Goal: Task Accomplishment & Management: Use online tool/utility

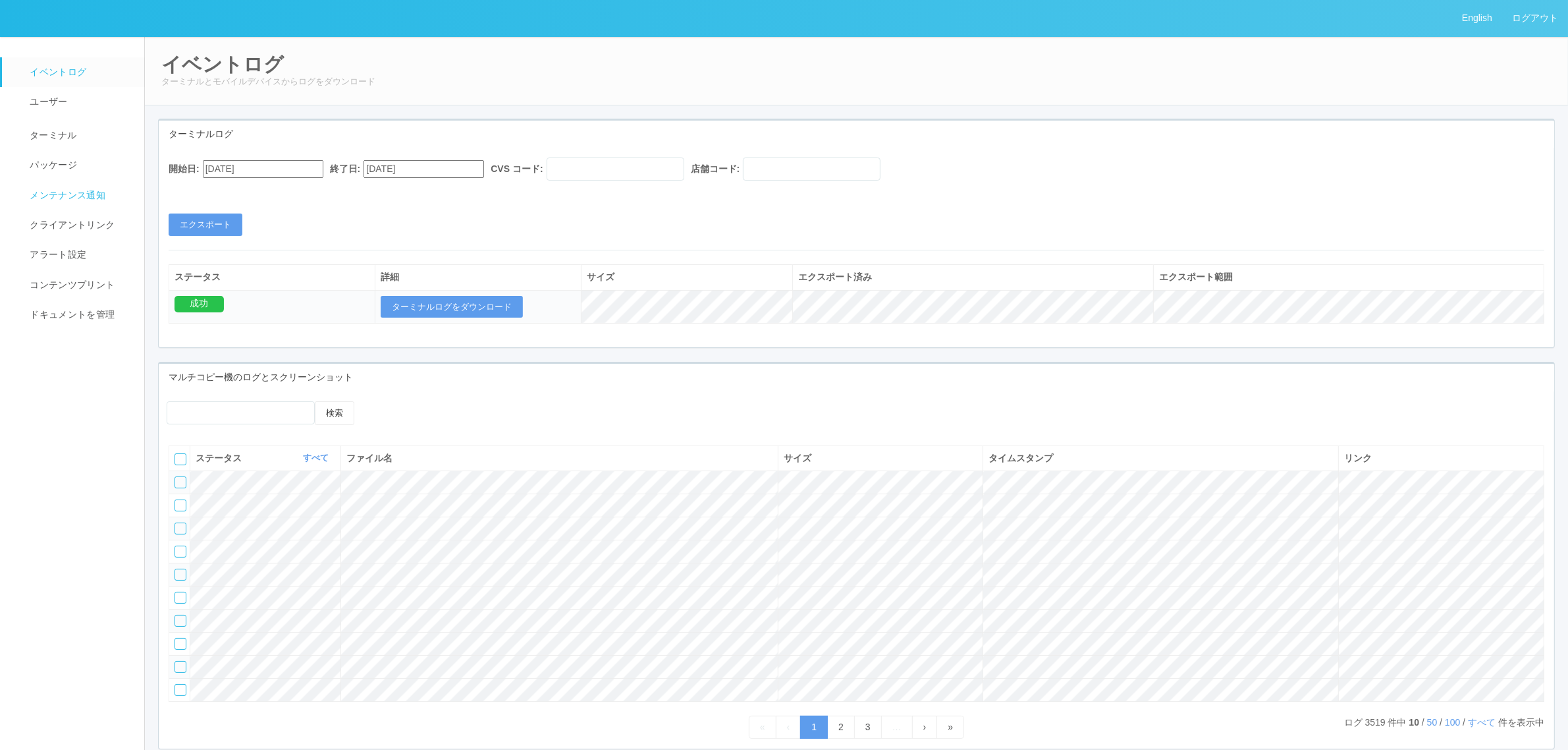
click at [65, 140] on span "ターミナル" at bounding box center [52, 135] width 51 height 11
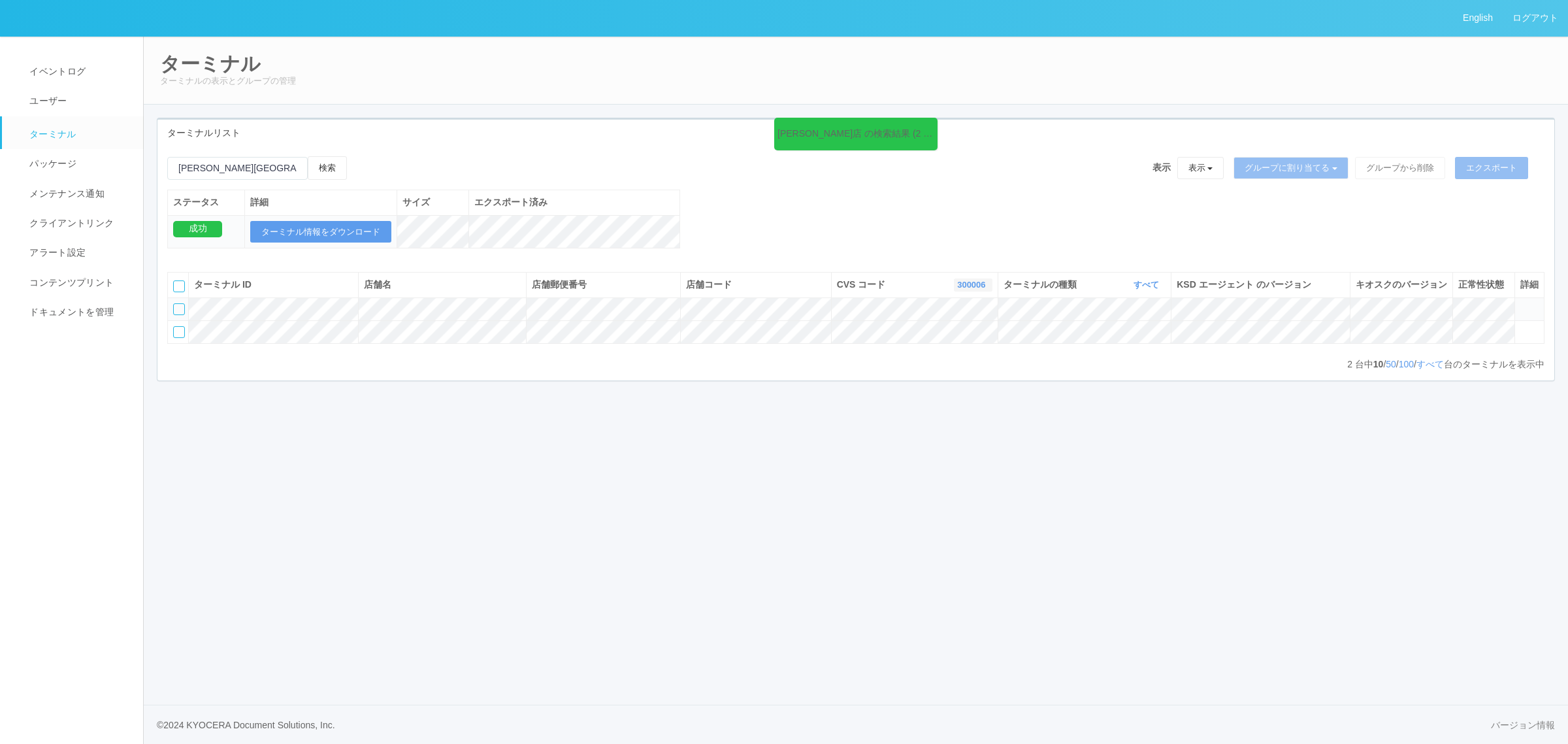
click at [973, 289] on link "300006" at bounding box center [972, 284] width 32 height 10
click at [949, 367] on link "961762" at bounding box center [941, 358] width 103 height 18
drag, startPoint x: 187, startPoint y: 155, endPoint x: 134, endPoint y: 155, distance: 53.0
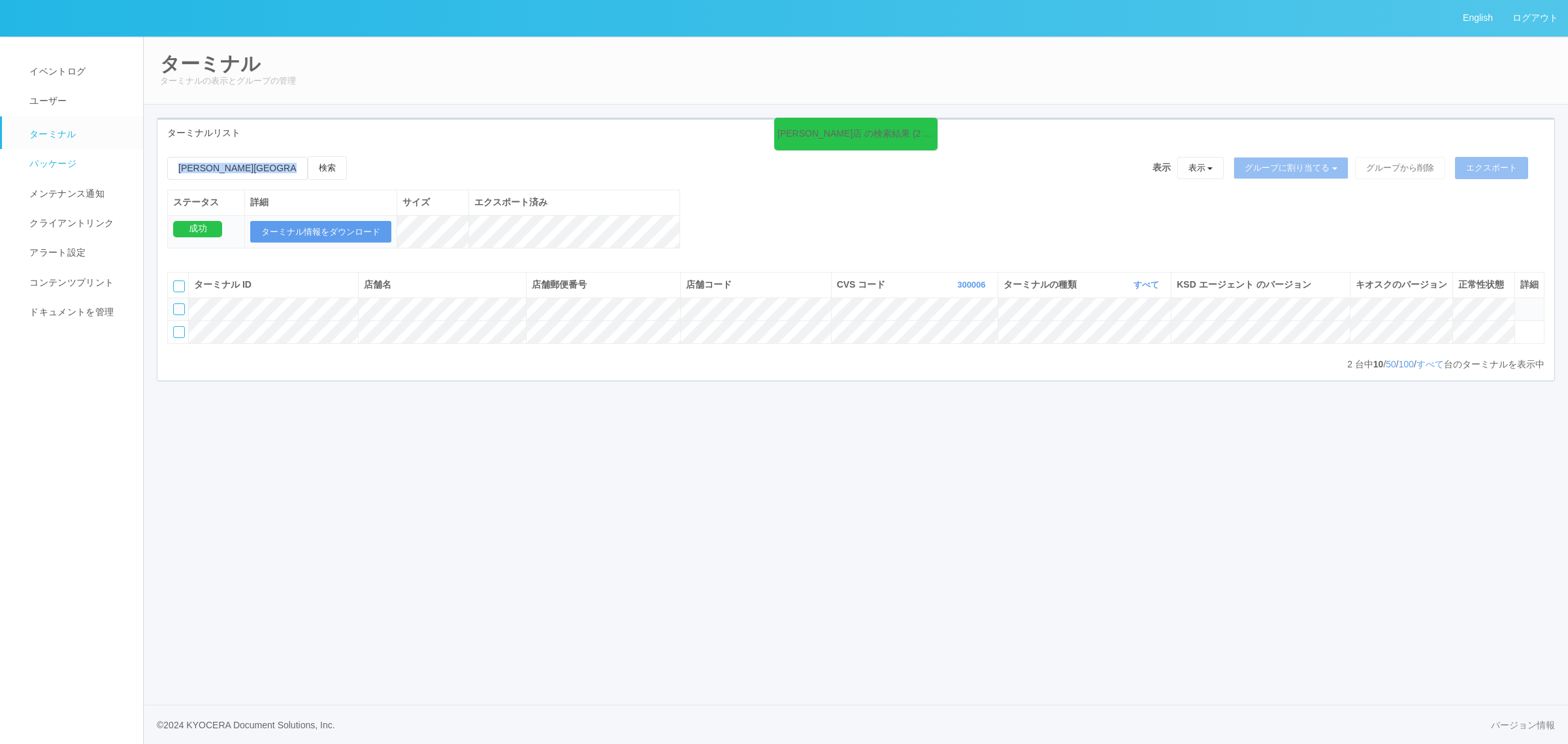
click at [133, 155] on div "English ログアウト イベントログ ユーザー ターミナル パッケージ メンテナンス通知 クライアントリンク アラート設定 コンテンツプリント ドキュメン…" at bounding box center [784, 372] width 1568 height 744
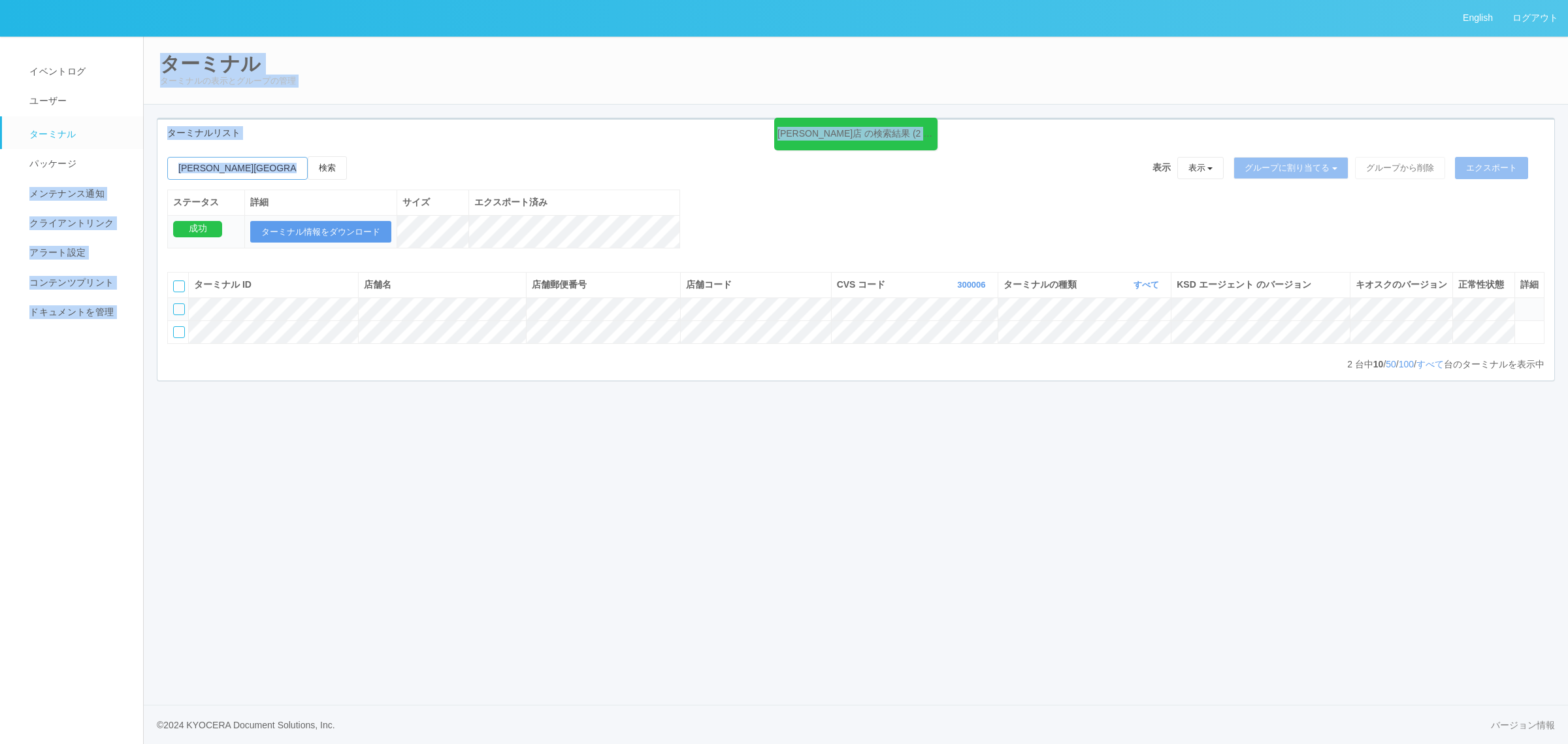
click at [278, 165] on input "emailSearch" at bounding box center [237, 168] width 140 height 23
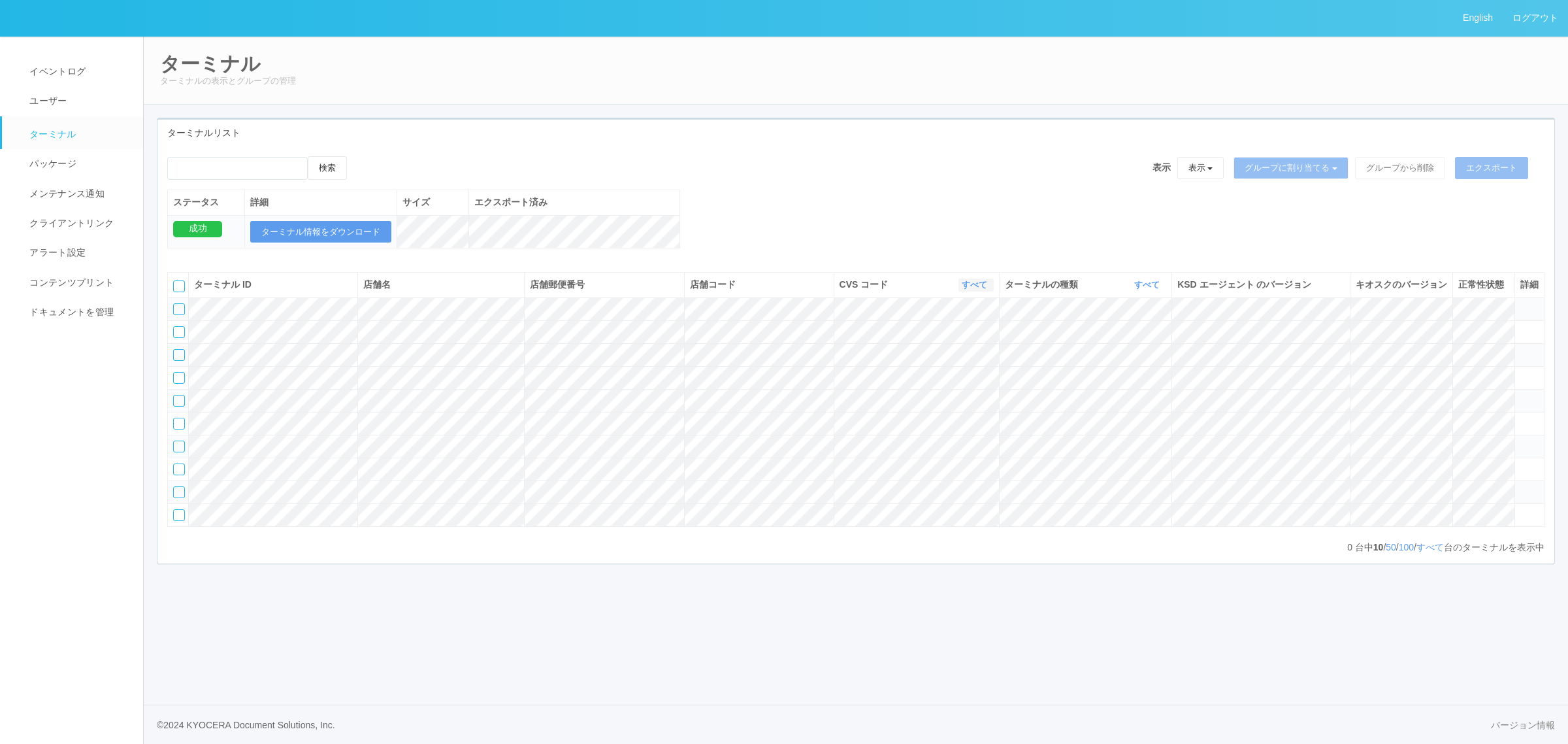
click at [974, 289] on link "すべて" at bounding box center [976, 284] width 29 height 10
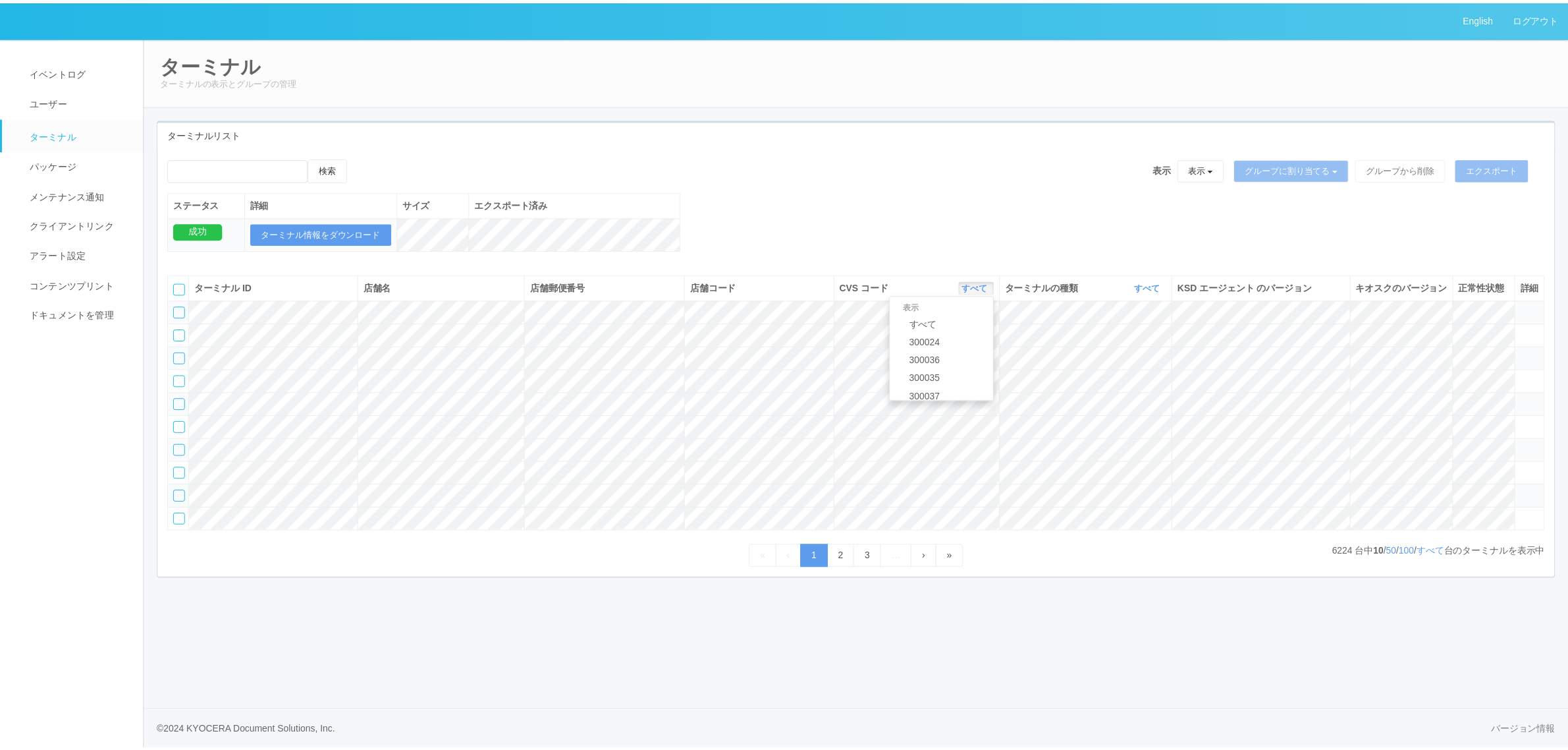
scroll to position [568, 0]
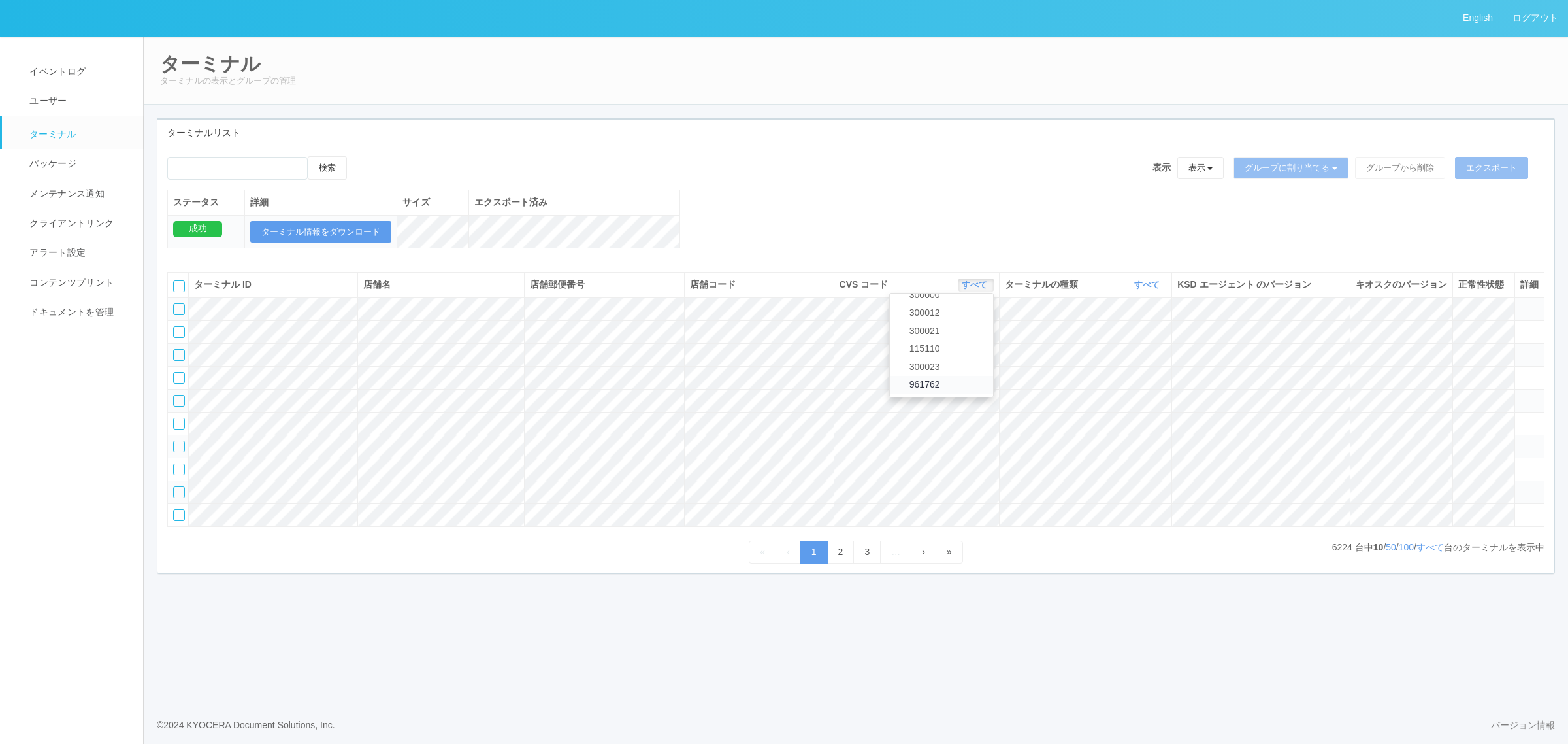
click at [955, 393] on link "961762" at bounding box center [942, 385] width 103 height 18
click at [1421, 552] on link "すべて" at bounding box center [1430, 547] width 27 height 11
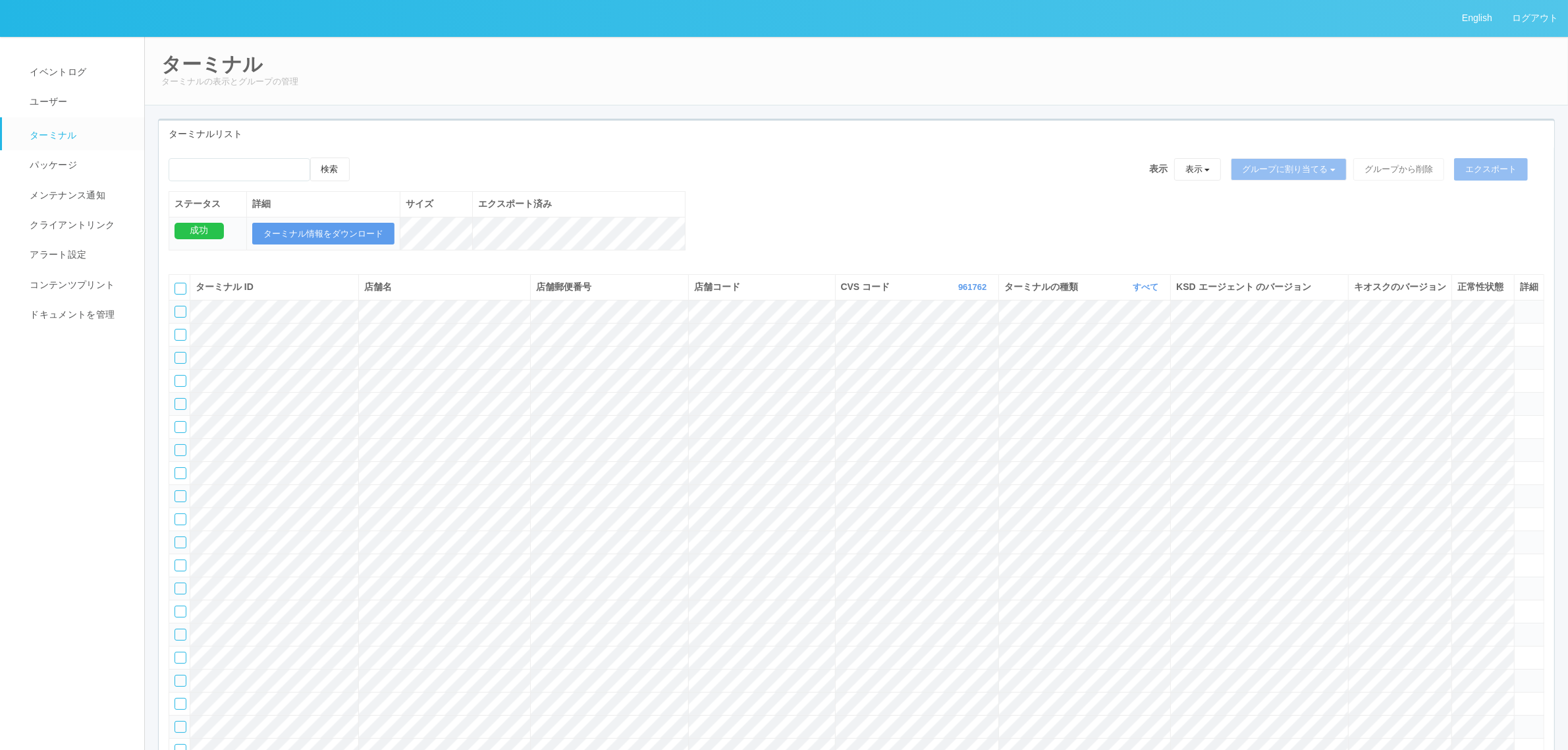
click at [957, 275] on th "CVS コード 961762 表示 すべて 300024 300036 300035 300037 300034 300033 300032 300031 3…" at bounding box center [917, 286] width 164 height 25
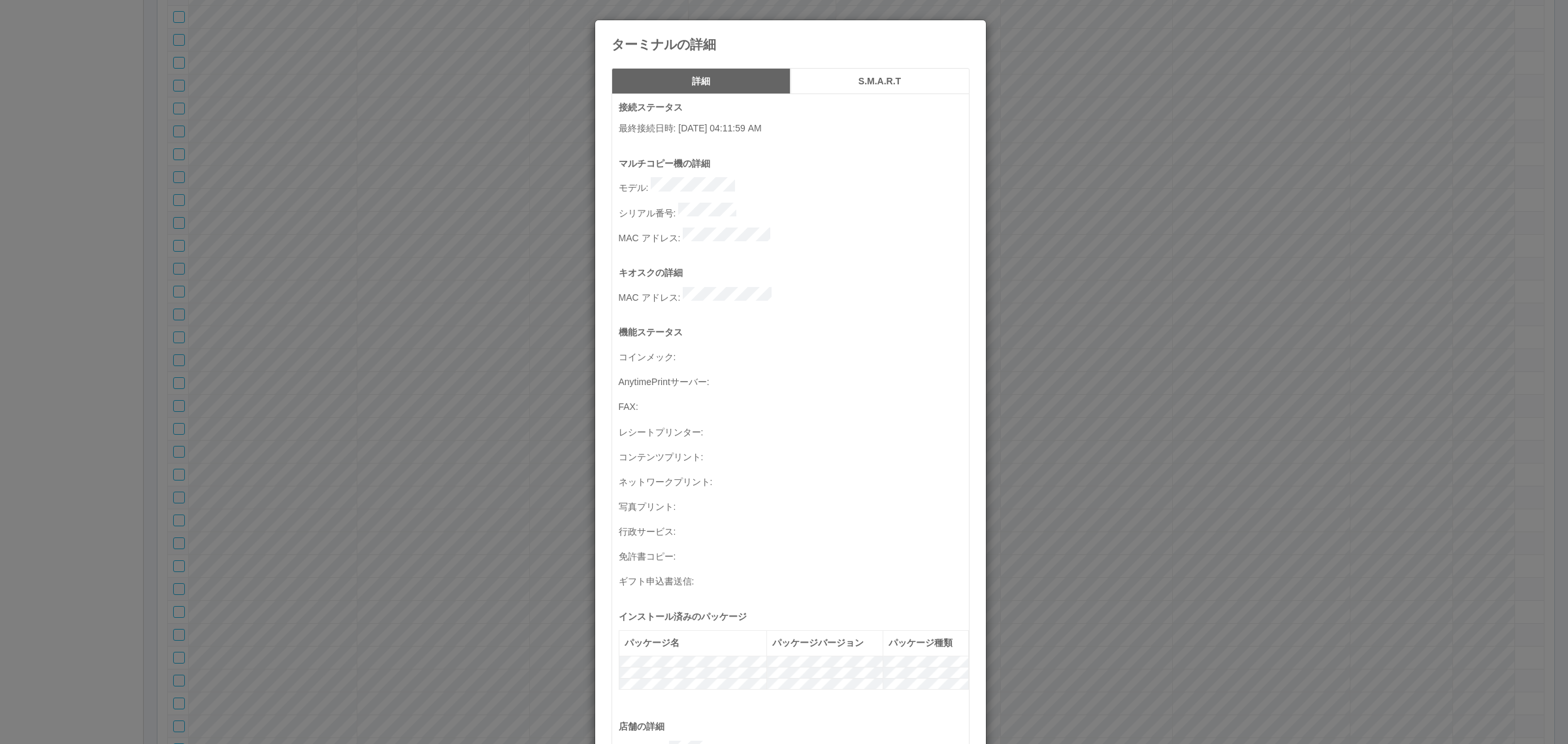
click at [367, 342] on div "ターミナルの詳細 詳細 S.M.A.R.T 接続ステータス 最終接続日時 : [DATE] 04:11:59 AM マルチコピー機の詳細 モデル : シリアル…" at bounding box center [784, 372] width 1568 height 744
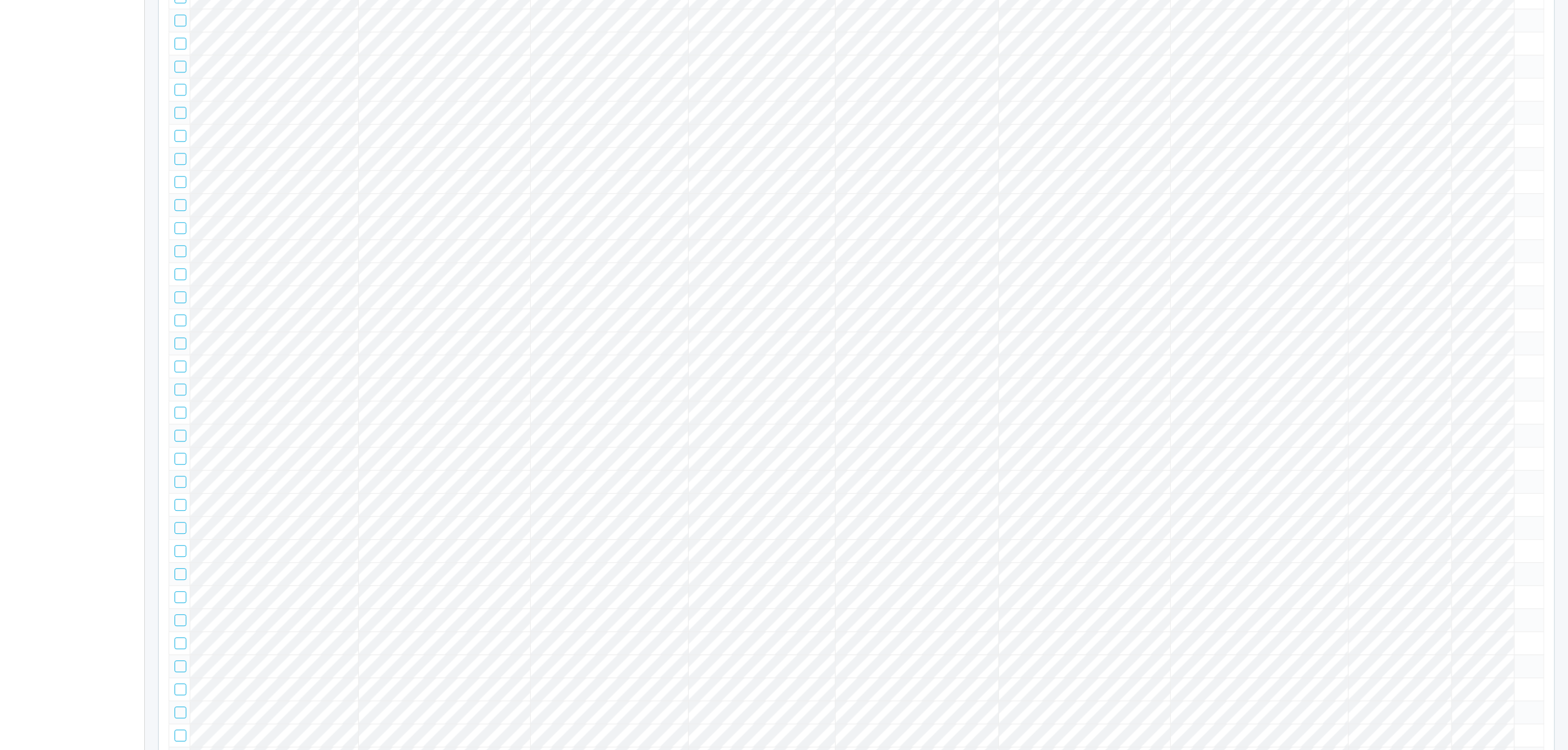
scroll to position [0, 0]
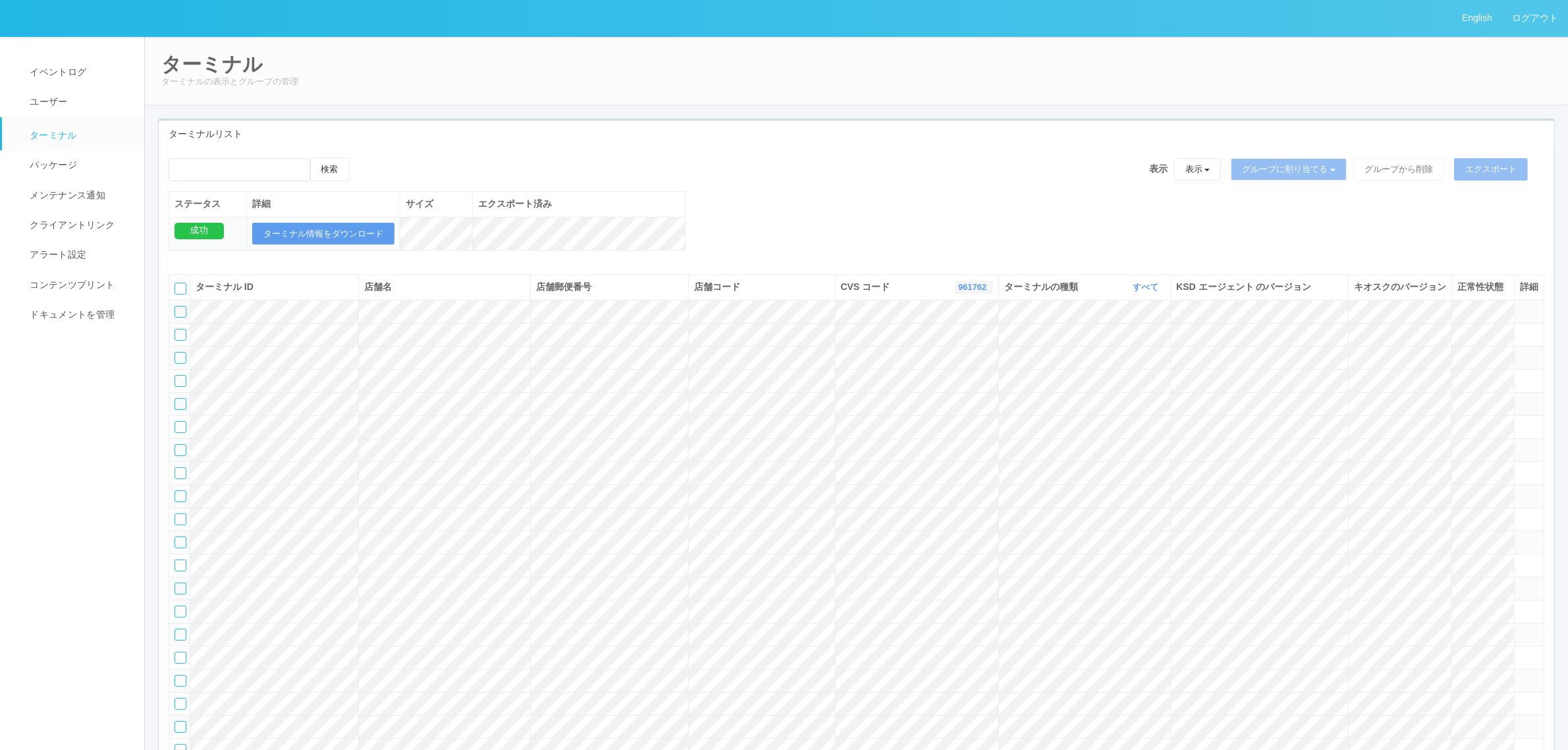
click at [958, 292] on link "961762" at bounding box center [974, 286] width 32 height 10
click at [955, 360] on link "115110" at bounding box center [940, 352] width 104 height 18
click at [894, 182] on div "検索 表示 表示 すべてのターミナル 未割り当てのターミナル グループを追加 グループ名を編集 アーカイブ済みのターミナル グループに割り当てる グループを追…" at bounding box center [856, 174] width 1376 height 34
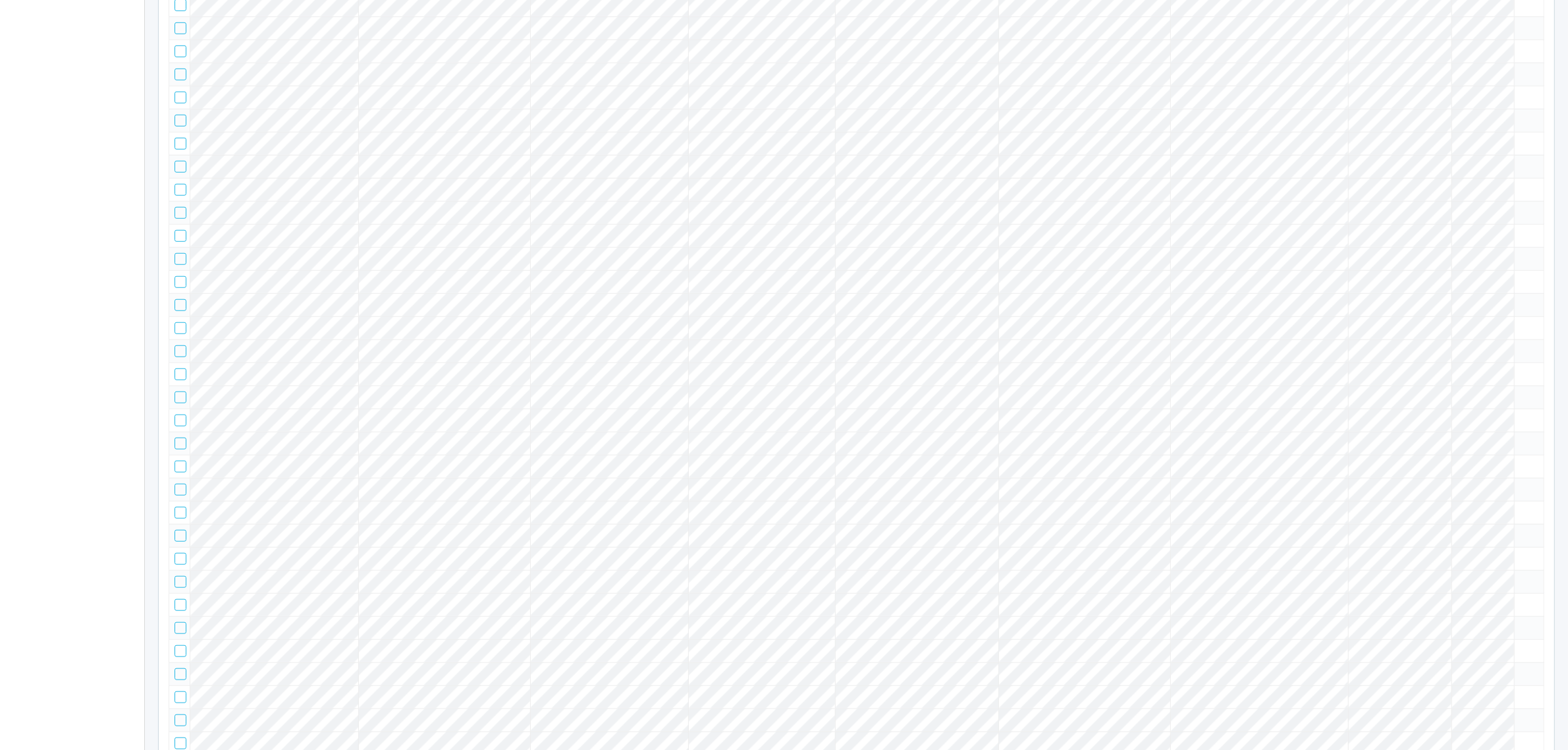
scroll to position [31130, 0]
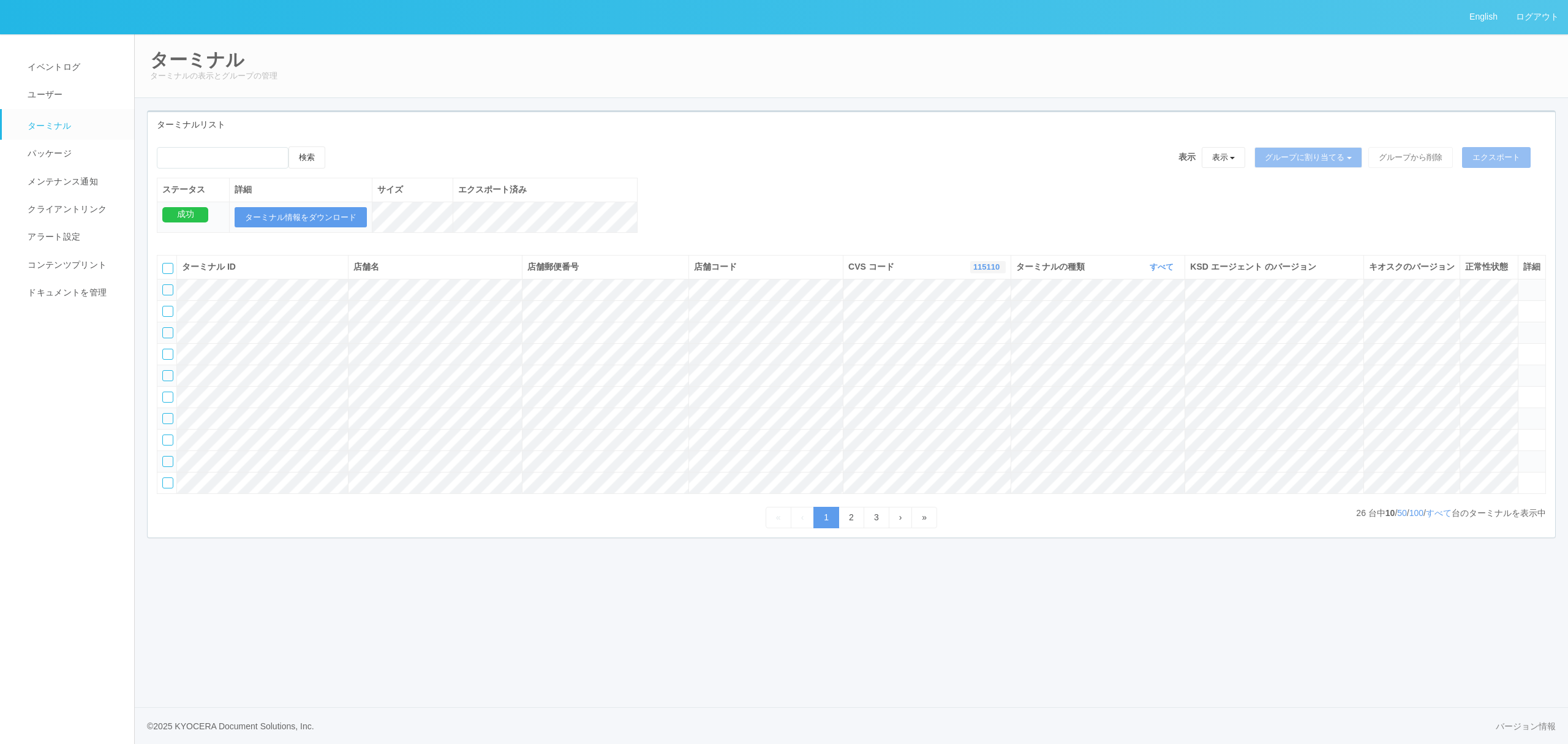
click at [990, 271] on link "115110" at bounding box center [988, 266] width 30 height 9
click at [969, 369] on link "961762" at bounding box center [956, 361] width 97 height 17
